Goal: Task Accomplishment & Management: Manage account settings

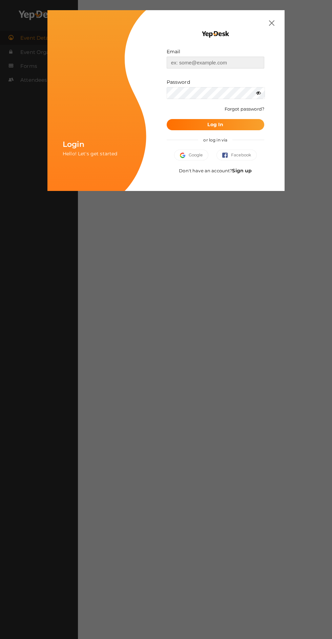
click at [242, 63] on input "text" at bounding box center [216, 63] width 98 height 12
type input "[EMAIL_ADDRESS][PERSON_NAME][DOMAIN_NAME]"
click at [167, 119] on button "Log In" at bounding box center [216, 124] width 98 height 11
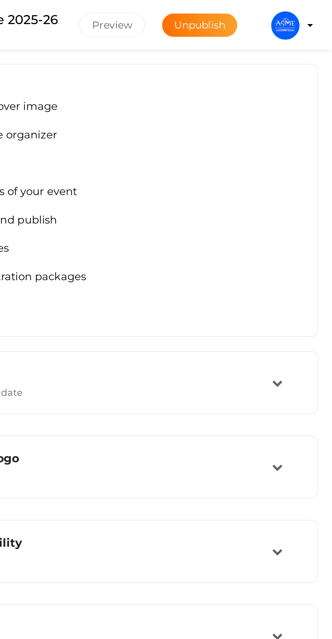
click at [307, 12] on img at bounding box center [310, 12] width 14 height 14
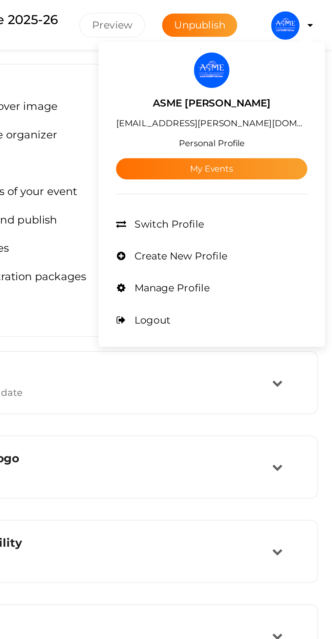
click at [297, 79] on link "My Events" at bounding box center [275, 81] width 92 height 10
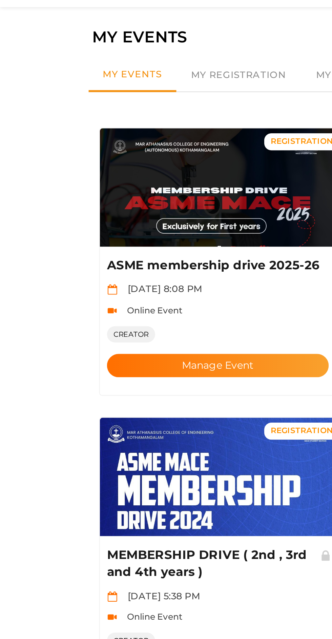
click at [96, 191] on button "Manage Event" at bounding box center [104, 196] width 106 height 11
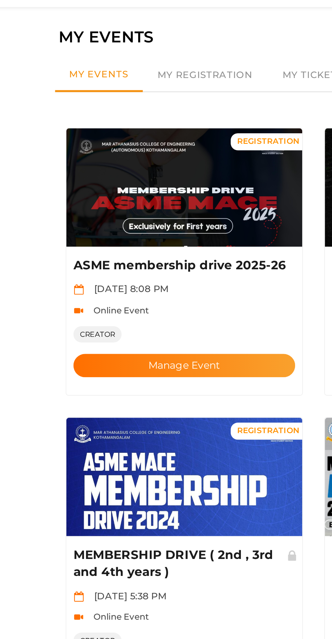
click at [110, 191] on button "Manage Event" at bounding box center [104, 196] width 106 height 11
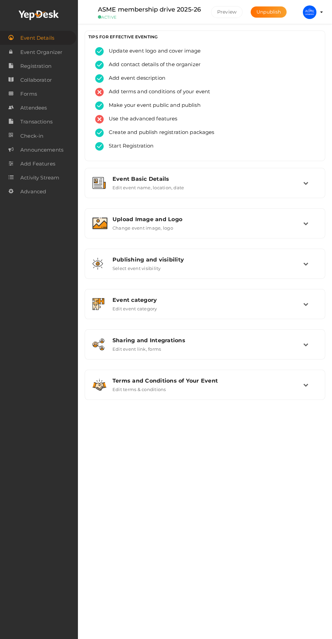
click at [302, 221] on div "Upload Image and Logo" at bounding box center [208, 219] width 191 height 6
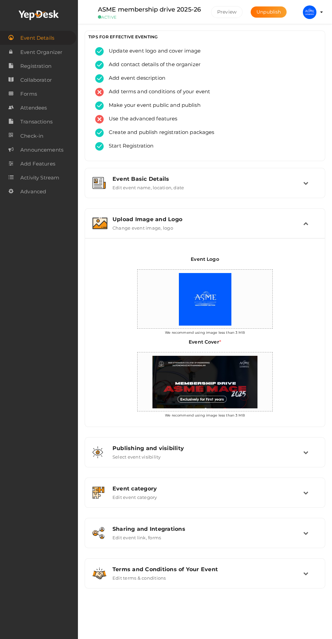
click at [296, 221] on div "Upload Image and Logo" at bounding box center [208, 219] width 191 height 6
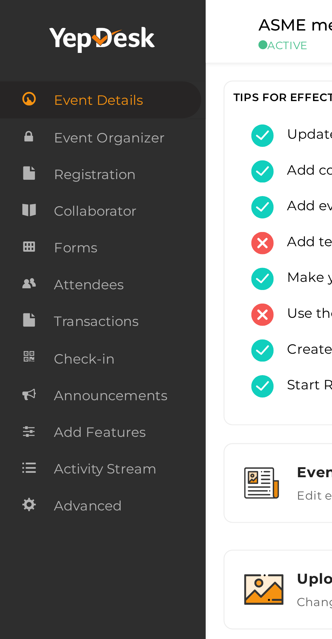
click at [56, 82] on link "Collaborator" at bounding box center [39, 80] width 78 height 14
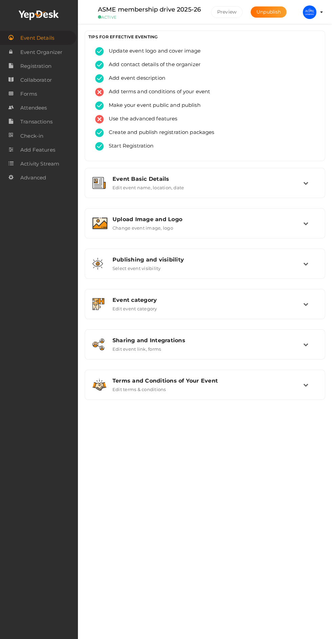
scroll to position [1, 0]
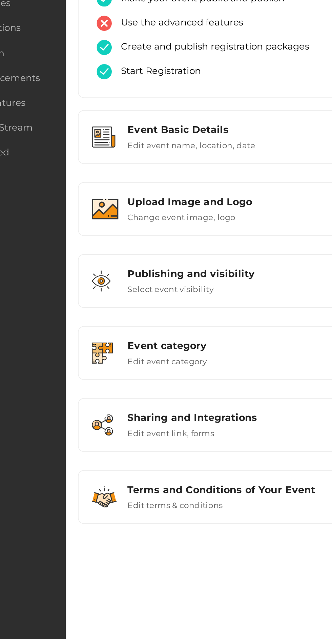
click at [180, 221] on div "Upload Image and Logo" at bounding box center [208, 219] width 191 height 6
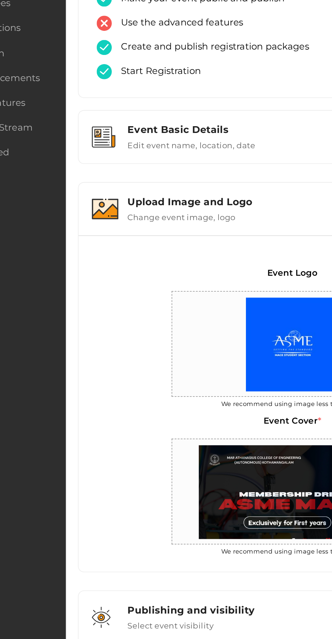
click at [183, 219] on div "Upload Image and Logo" at bounding box center [208, 219] width 191 height 6
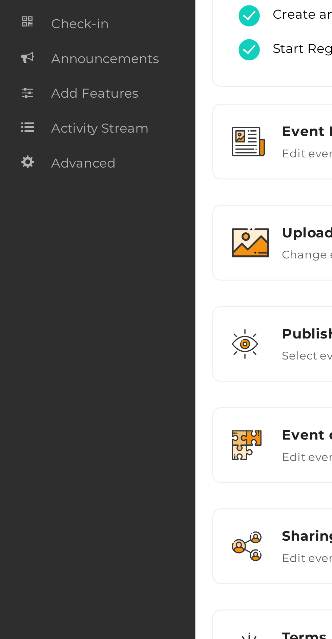
scroll to position [0, 0]
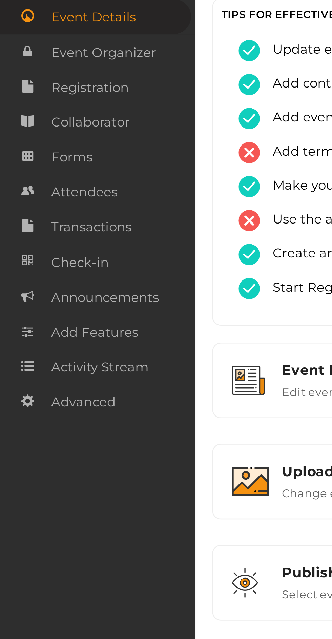
click at [48, 108] on link "Attendees" at bounding box center [39, 108] width 78 height 14
